Goal: Task Accomplishment & Management: Use online tool/utility

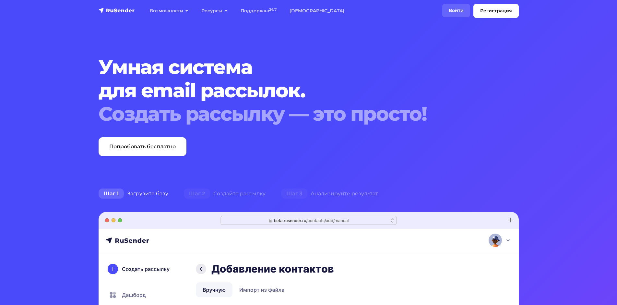
click at [456, 9] on link "Войти" at bounding box center [456, 10] width 28 height 13
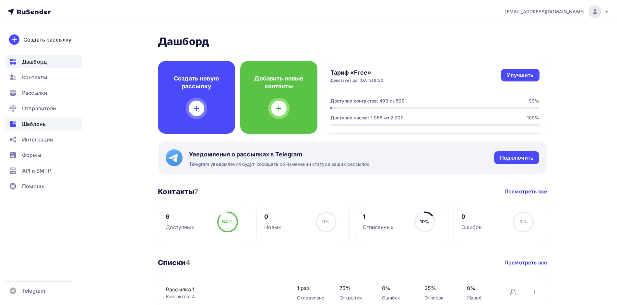
click at [41, 122] on span "Шаблоны" at bounding box center [34, 124] width 25 height 8
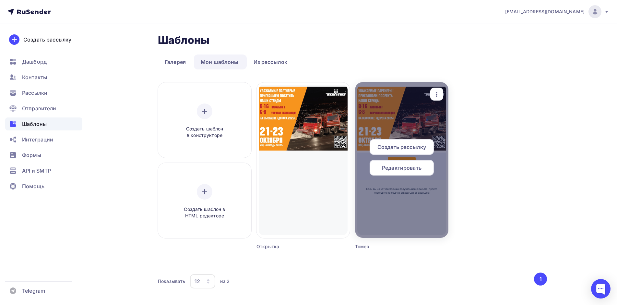
drag, startPoint x: 409, startPoint y: 170, endPoint x: 402, endPoint y: 168, distance: 7.5
click at [409, 170] on span "Редактировать" at bounding box center [402, 168] width 40 height 8
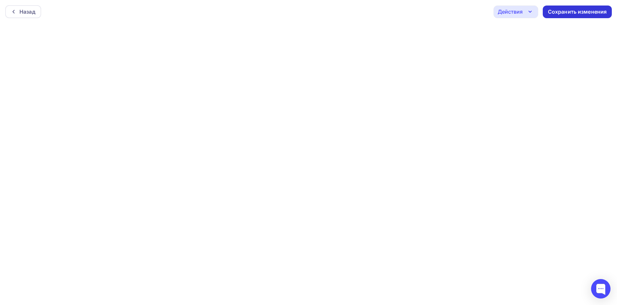
click at [572, 6] on div "Сохранить изменения" at bounding box center [576, 12] width 69 height 13
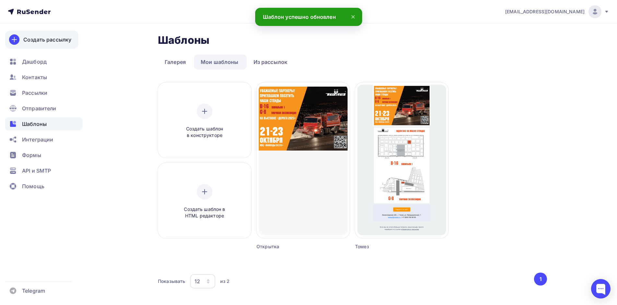
click at [49, 34] on link "Создать рассылку" at bounding box center [41, 39] width 73 height 18
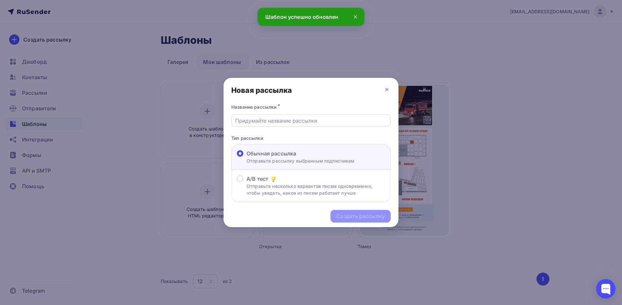
click at [286, 115] on div at bounding box center [310, 120] width 159 height 13
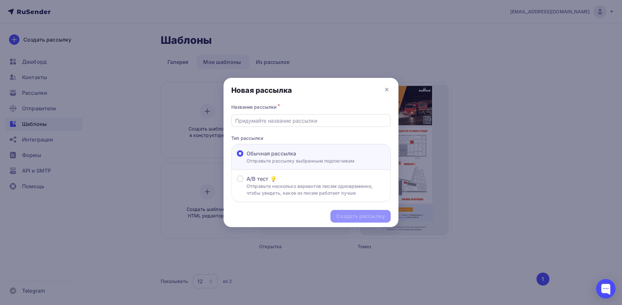
click at [270, 118] on input "text" at bounding box center [311, 121] width 152 height 8
drag, startPoint x: 339, startPoint y: 120, endPoint x: 128, endPoint y: 119, distance: 211.3
click at [128, 119] on div "Новая рассылка Название рассылки * Приглашение на мероприятие(тест) Тип рассылк…" at bounding box center [311, 152] width 622 height 305
type input "Рассылка 2 тест"
click at [355, 215] on div "Создать рассылку" at bounding box center [360, 215] width 49 height 7
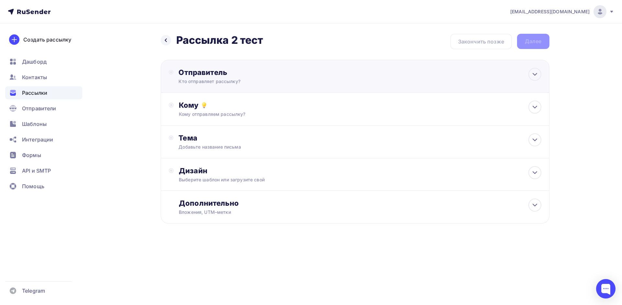
click at [216, 73] on div "Отправитель" at bounding box center [249, 72] width 140 height 9
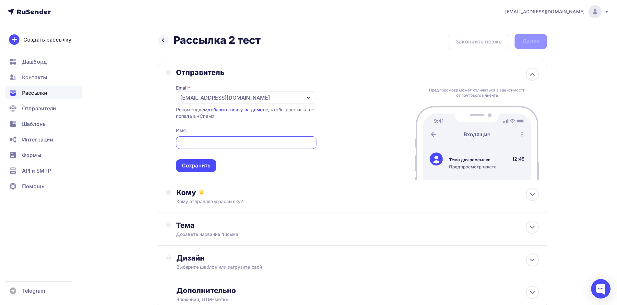
click at [218, 99] on div "[EMAIL_ADDRESS][DOMAIN_NAME]" at bounding box center [225, 98] width 90 height 8
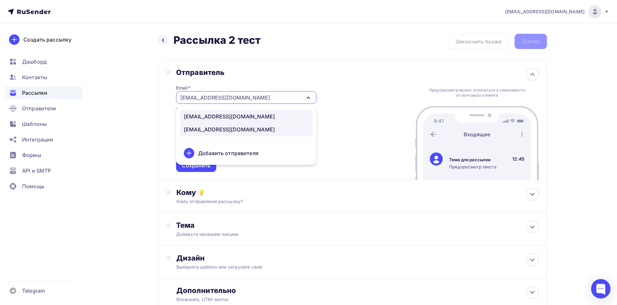
click at [236, 114] on div "info@tomez-company.com" at bounding box center [229, 116] width 91 height 8
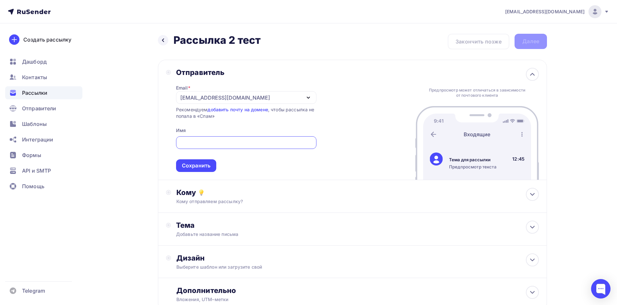
click at [224, 140] on input "text" at bounding box center [246, 143] width 133 height 8
type input "Томез"
click at [203, 169] on div "Сохранить" at bounding box center [196, 165] width 29 height 7
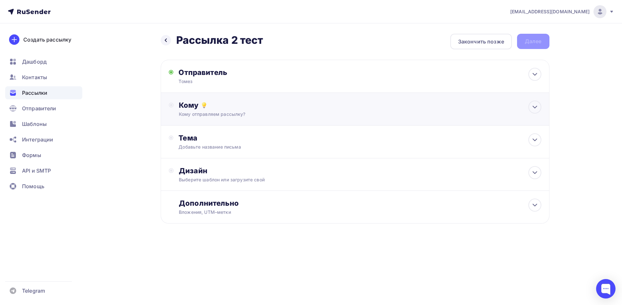
click at [215, 101] on div "Кому" at bounding box center [360, 104] width 362 height 9
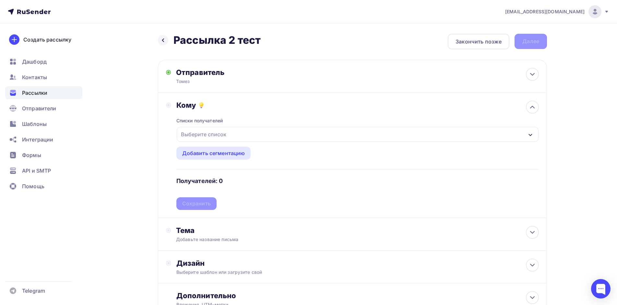
click at [229, 132] on div "Выберите список" at bounding box center [358, 134] width 362 height 15
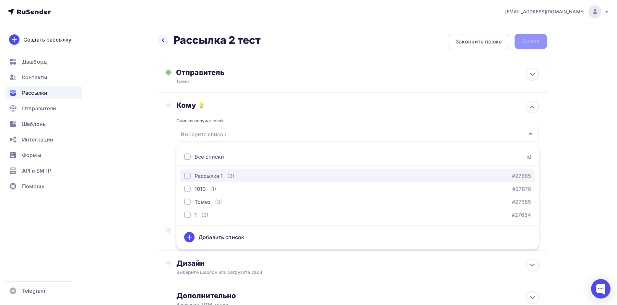
click at [212, 177] on div "Рассылка 1" at bounding box center [208, 176] width 28 height 8
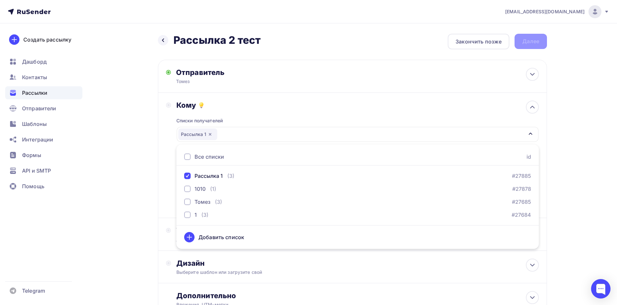
click at [572, 161] on div "Назад Рассылка 2 тест Рассылка 2 тест Закончить позже Далее Отправитель Томез E…" at bounding box center [308, 190] width 531 height 334
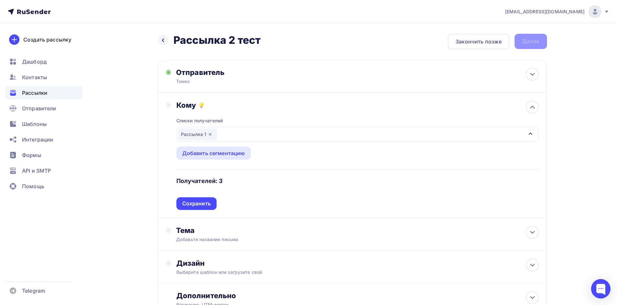
click at [213, 177] on h4 "Получателей: 3" at bounding box center [199, 181] width 47 height 8
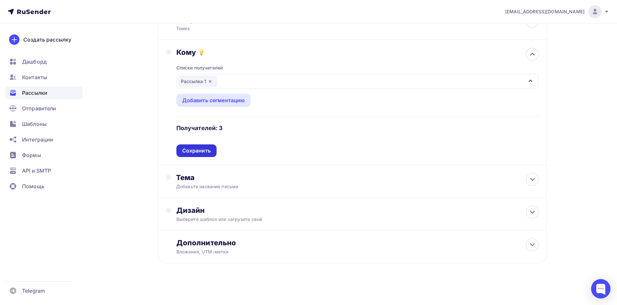
click at [205, 153] on div "Сохранить" at bounding box center [196, 150] width 29 height 7
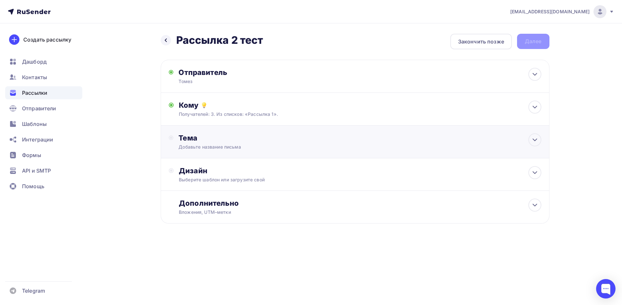
click at [232, 143] on div "Тема Добавьте название письма Тема * Рекомендуем использовать не более 150 симв…" at bounding box center [243, 141] width 128 height 17
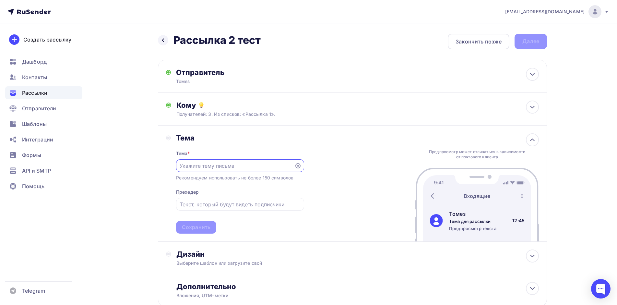
click at [227, 166] on input "text" at bounding box center [235, 166] width 111 height 8
type input "Приглашение"
click at [203, 227] on div "Сохранить" at bounding box center [196, 226] width 29 height 7
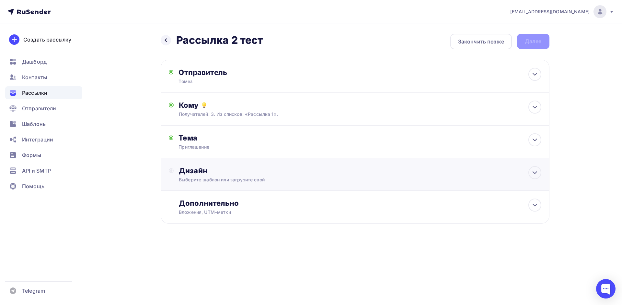
click at [216, 174] on div "Дизайн" at bounding box center [360, 170] width 362 height 9
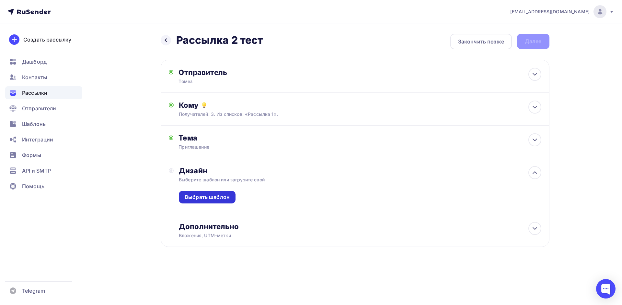
click at [216, 195] on div "Выбрать шаблон" at bounding box center [207, 196] width 45 height 7
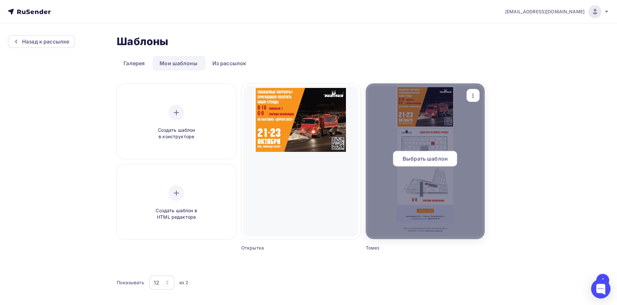
click at [463, 187] on div at bounding box center [425, 161] width 119 height 156
click at [431, 161] on span "Выбрать шаблон" at bounding box center [424, 159] width 45 height 8
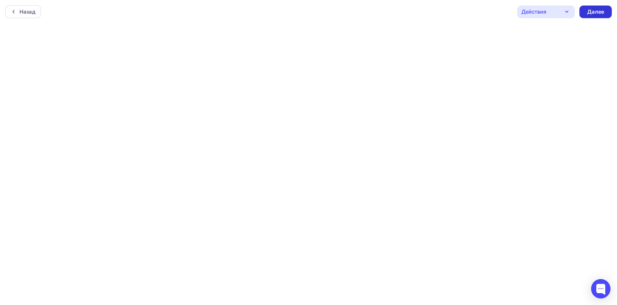
click at [603, 15] on div "Далее" at bounding box center [595, 11] width 17 height 7
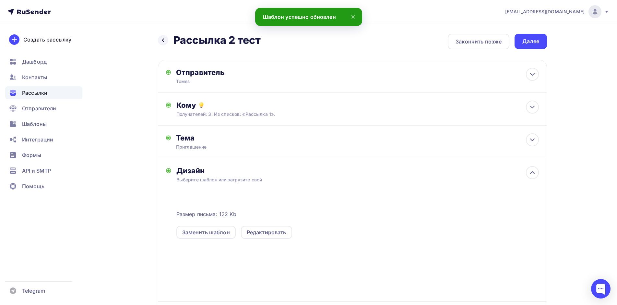
scroll to position [71, 0]
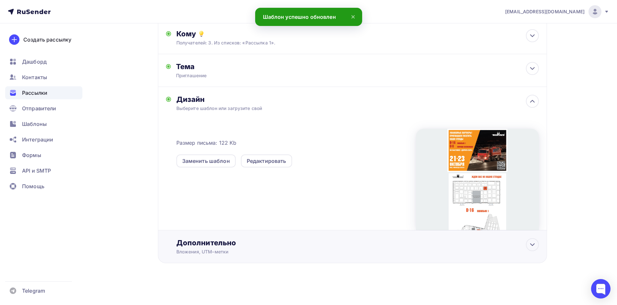
click at [323, 246] on div "Дополнительно" at bounding box center [357, 242] width 362 height 9
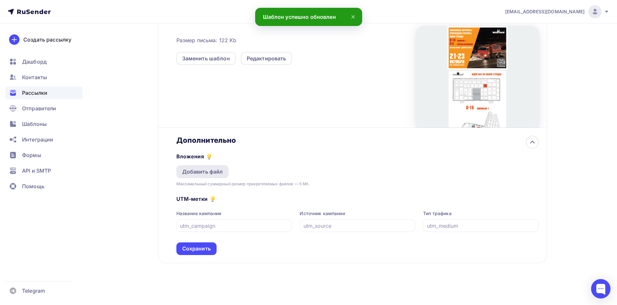
click at [216, 167] on div "Добавить файл" at bounding box center [202, 171] width 52 height 13
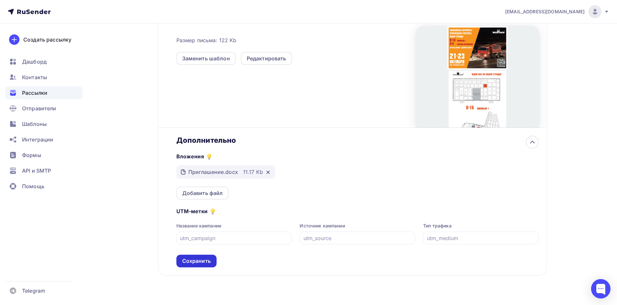
click at [203, 264] on div "Сохранить" at bounding box center [196, 260] width 29 height 7
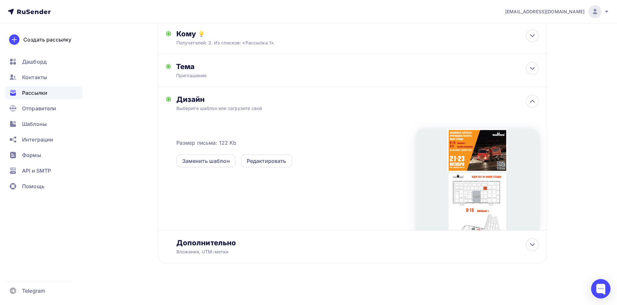
scroll to position [0, 0]
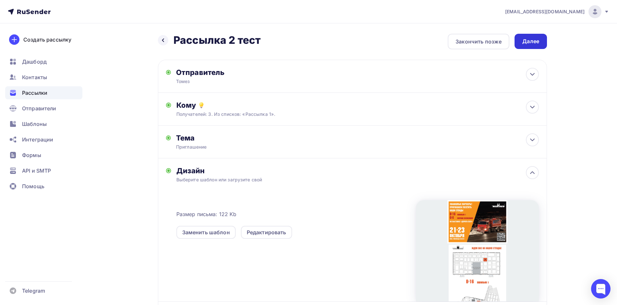
click at [533, 35] on div "Далее" at bounding box center [530, 41] width 32 height 15
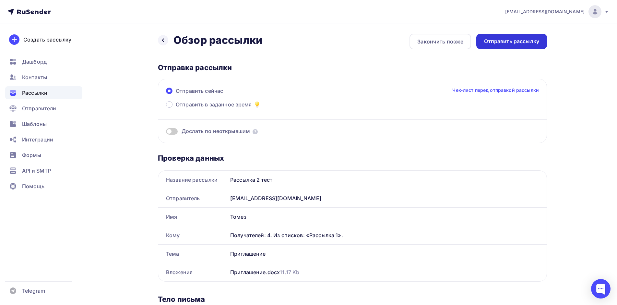
click at [521, 43] on div "Отправить рассылку" at bounding box center [511, 41] width 55 height 7
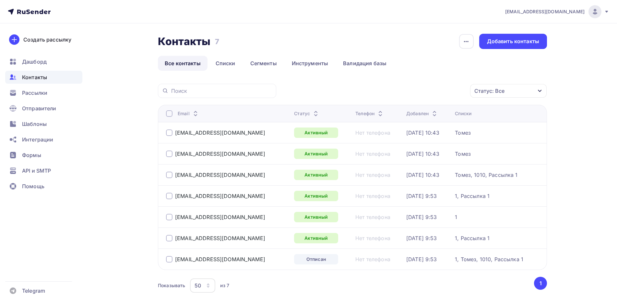
click at [232, 64] on link "Списки" at bounding box center [225, 63] width 33 height 15
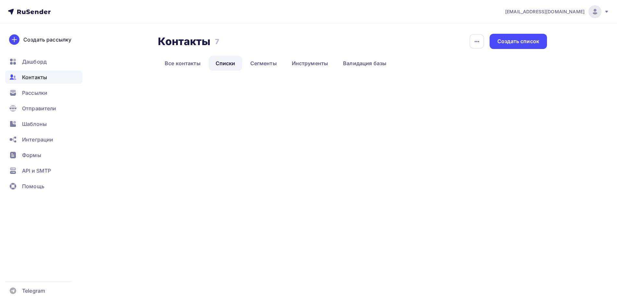
click at [232, 61] on link "Списки" at bounding box center [225, 63] width 33 height 15
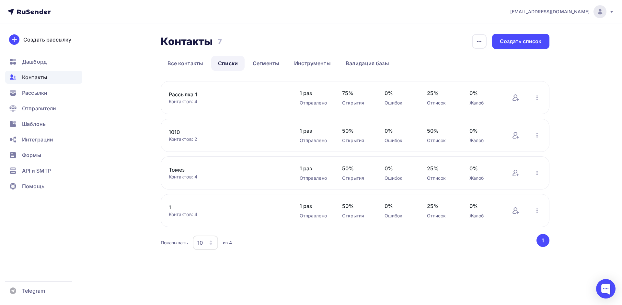
click at [184, 96] on link "Рассылка 1" at bounding box center [224, 94] width 110 height 8
